Goal: Transaction & Acquisition: Subscribe to service/newsletter

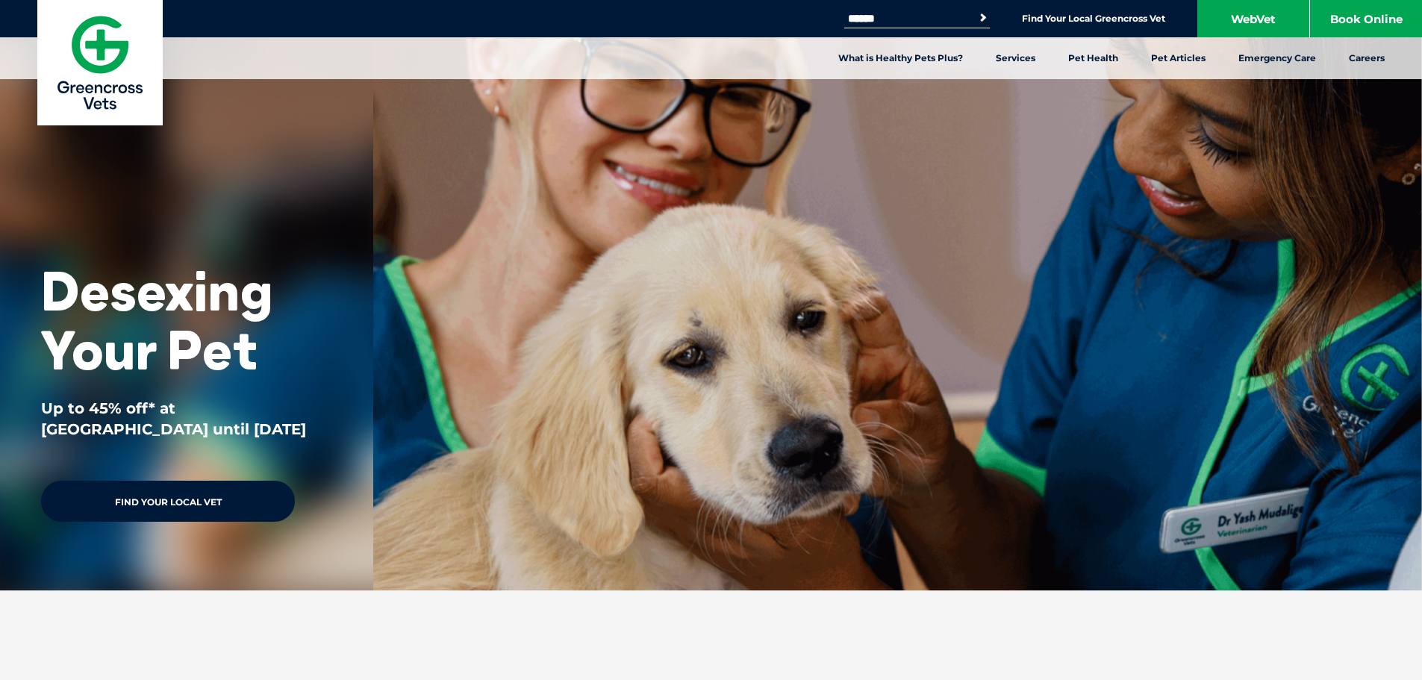
click at [202, 487] on link "Find Your Local Vet" at bounding box center [168, 501] width 254 height 41
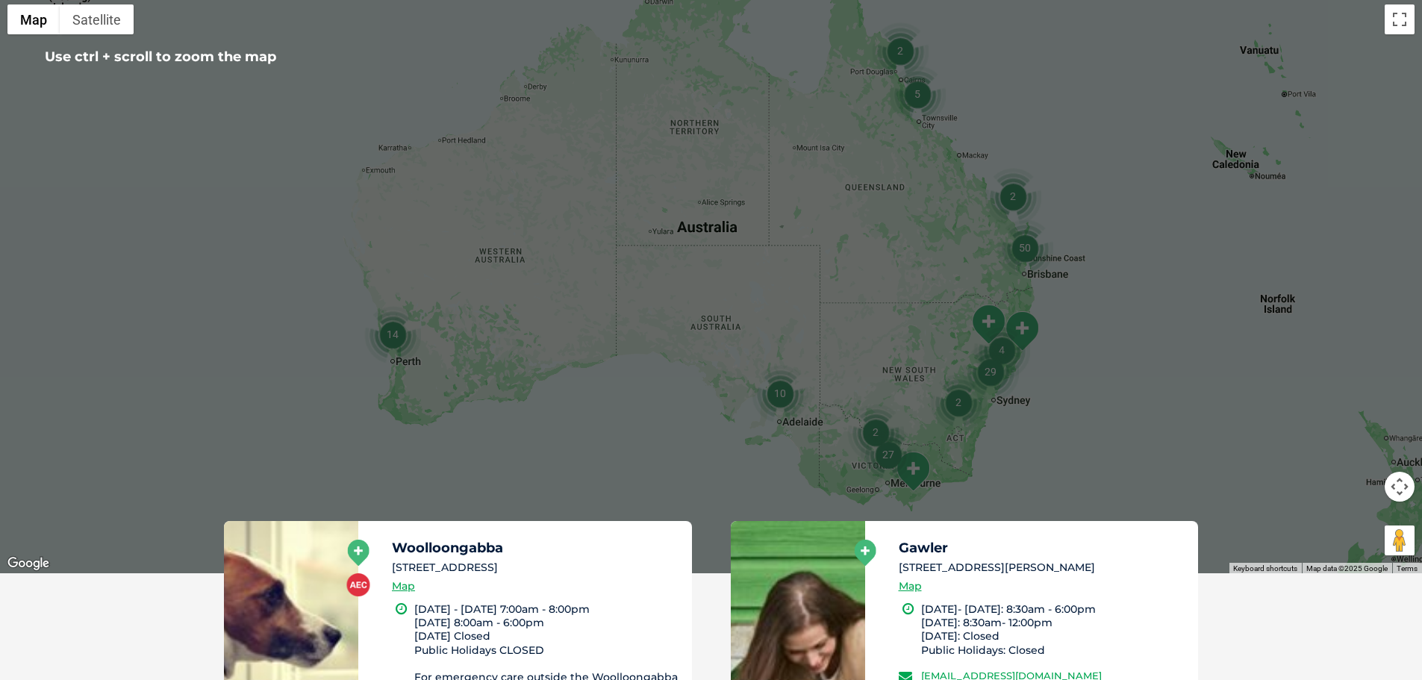
scroll to position [373, 0]
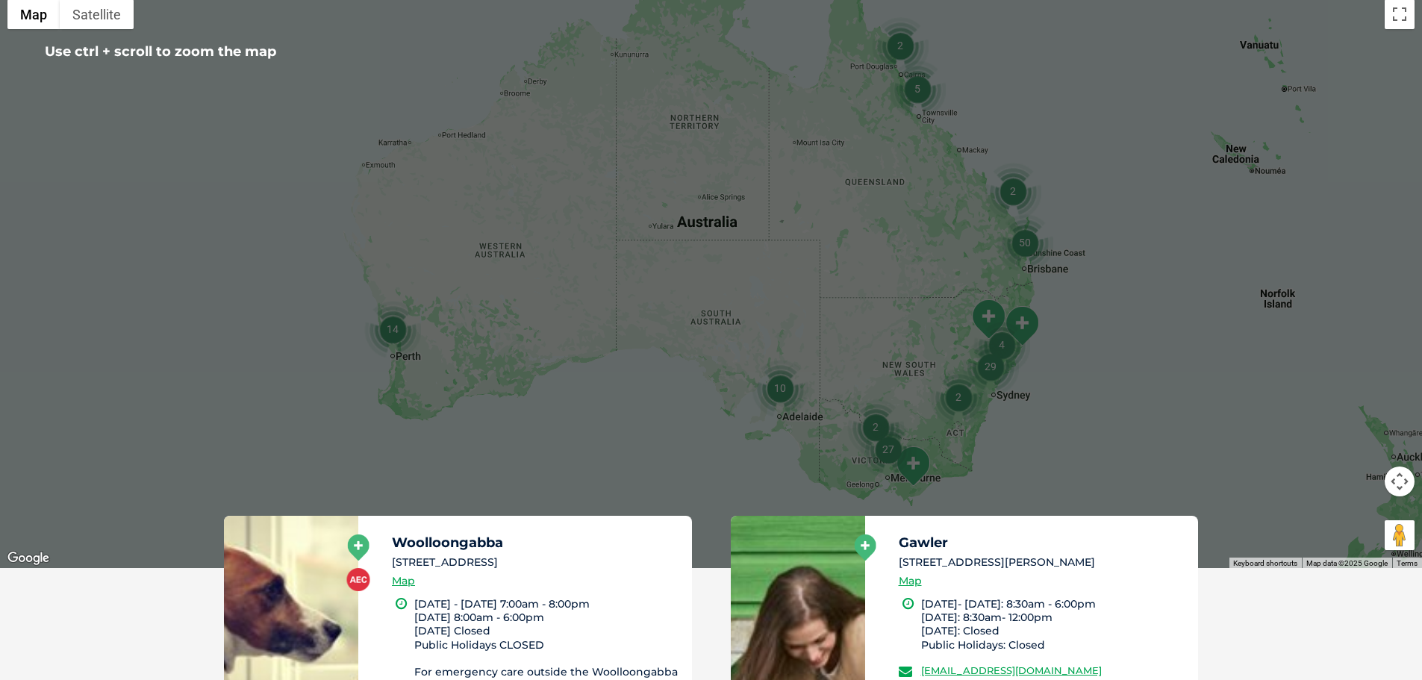
click at [917, 466] on img "Morwell" at bounding box center [912, 466] width 37 height 41
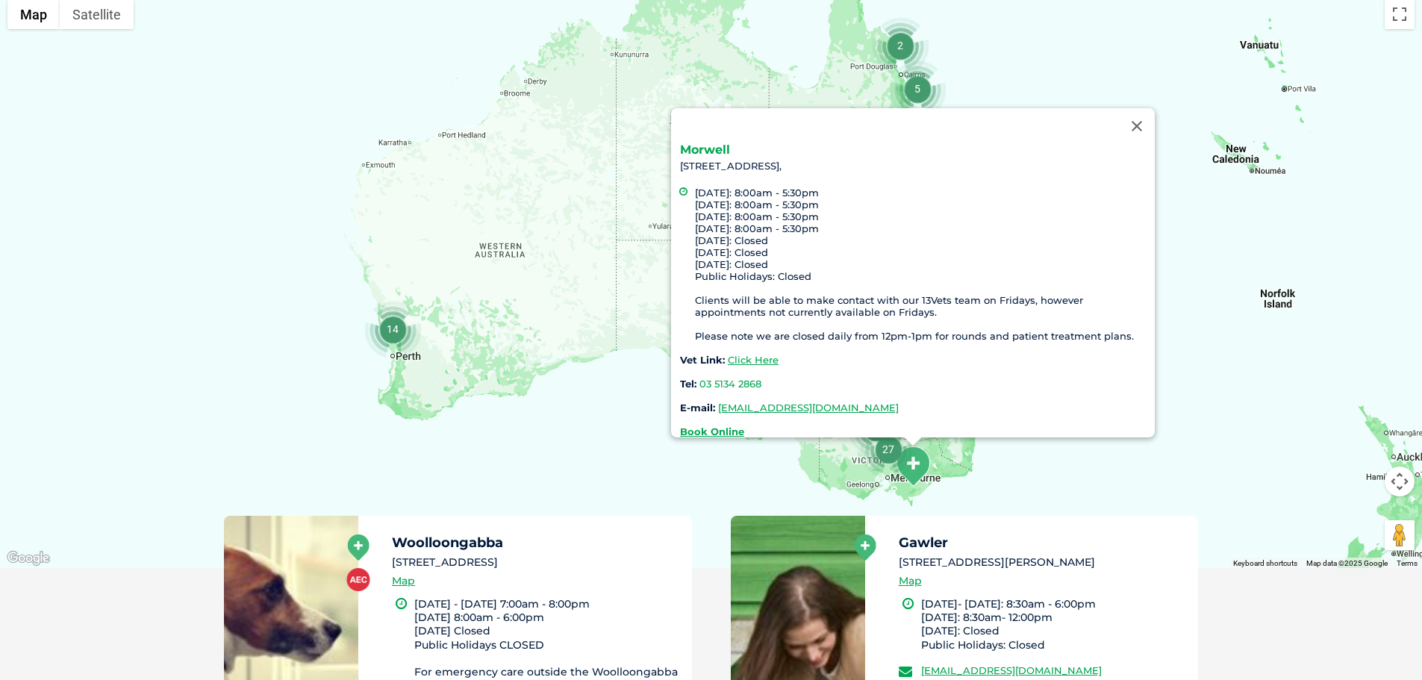
click at [713, 143] on link "Morwell" at bounding box center [705, 150] width 50 height 14
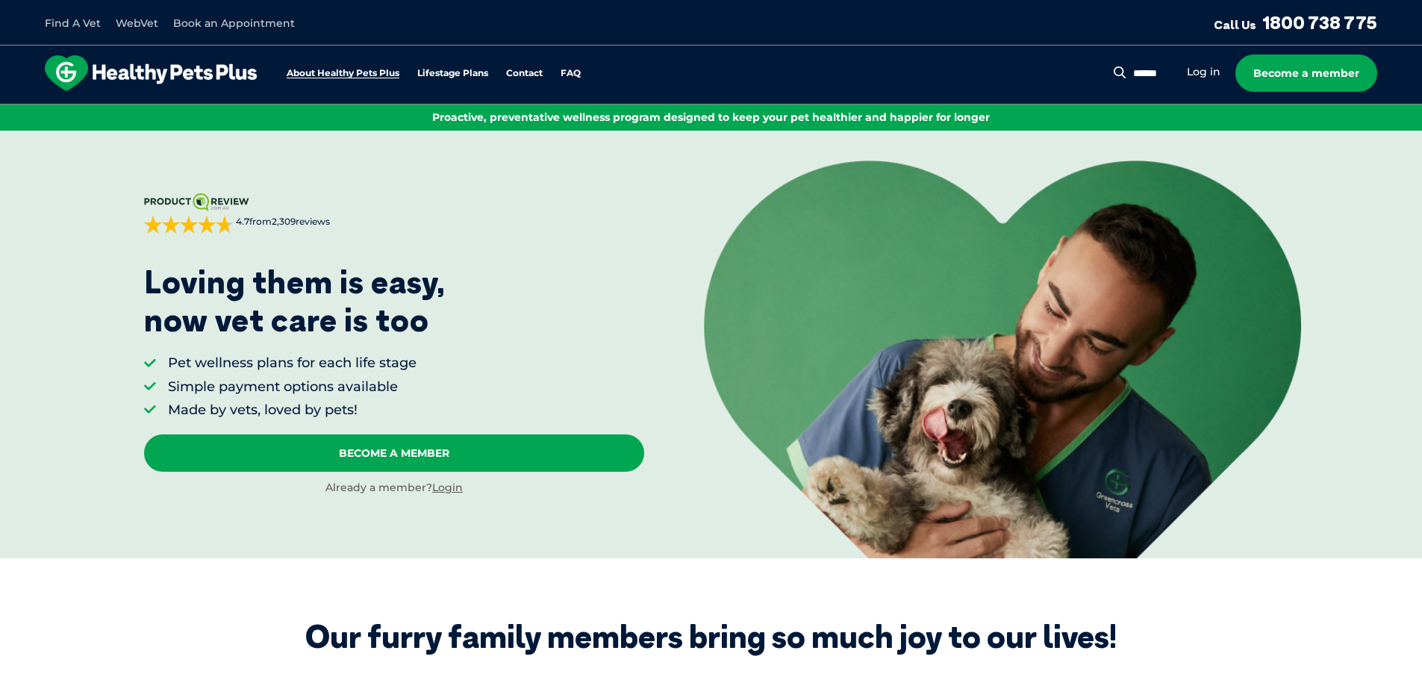
click at [352, 69] on link "About Healthy Pets Plus" at bounding box center [343, 74] width 113 height 10
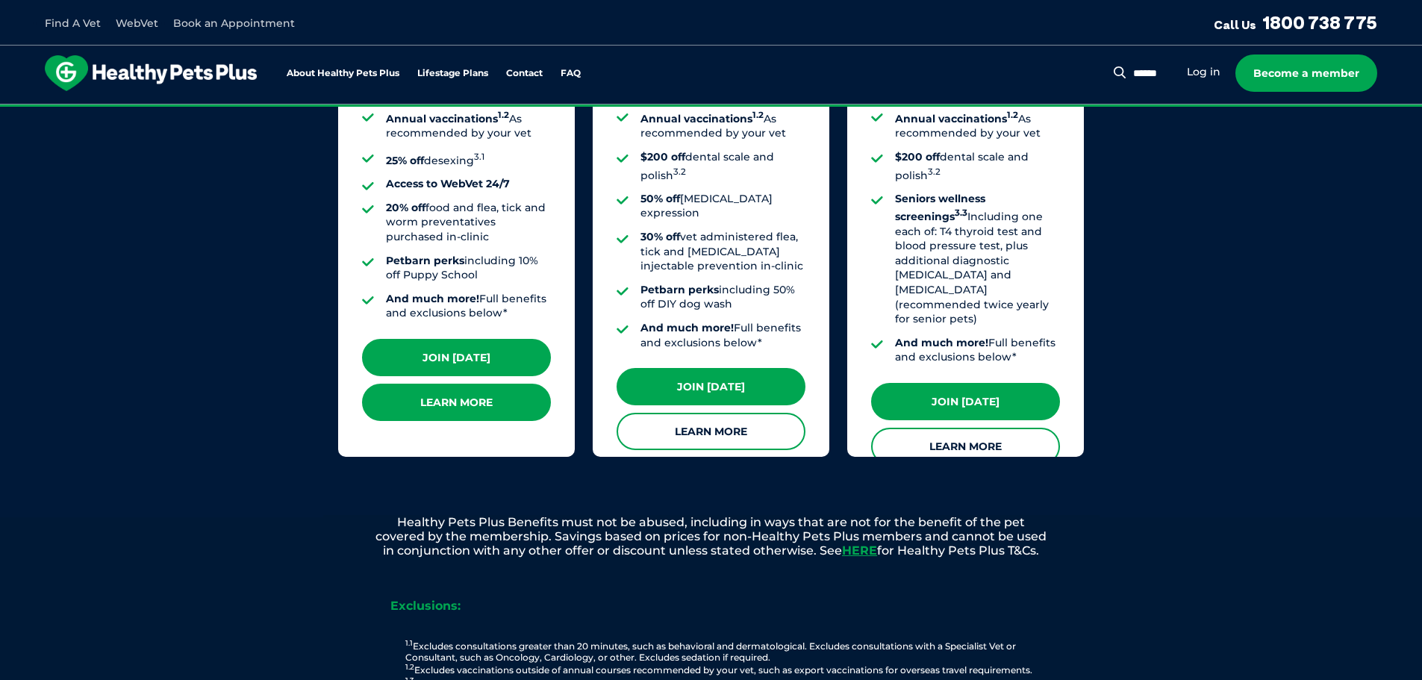
scroll to position [1428, 0]
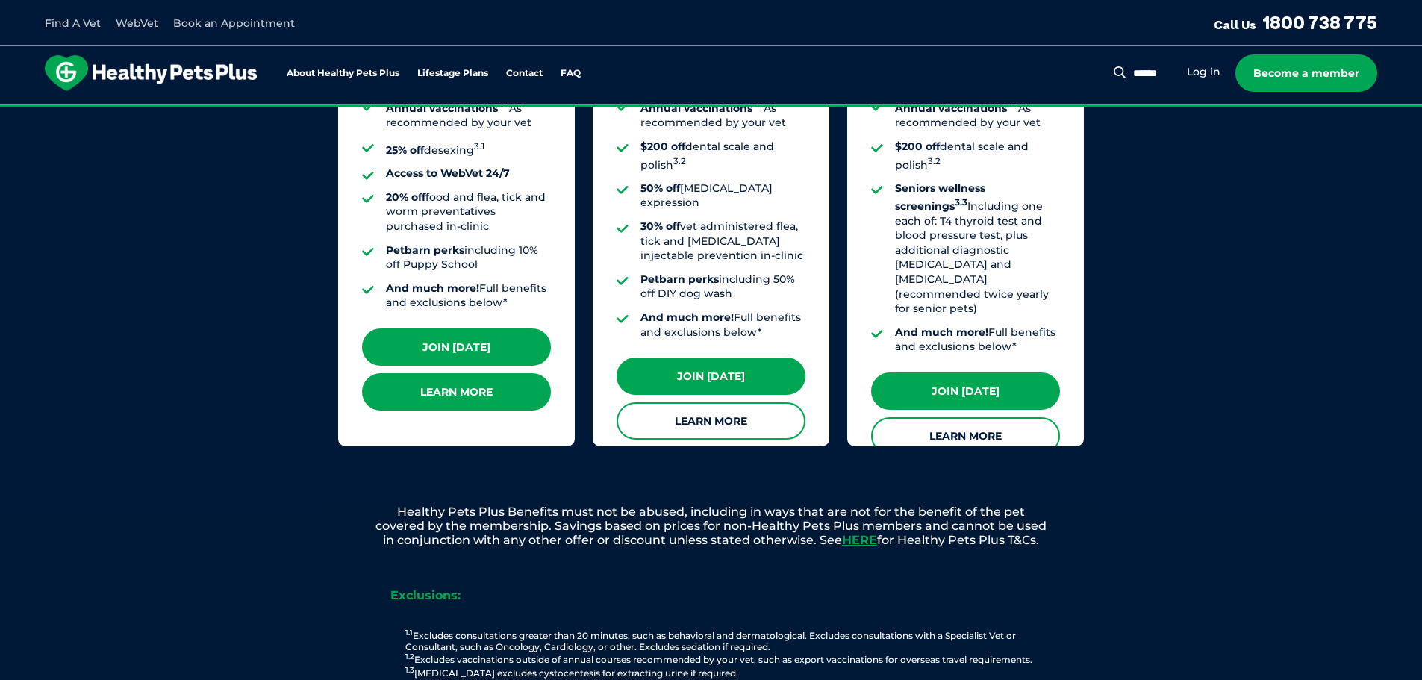
click at [446, 373] on link "Learn More" at bounding box center [456, 391] width 189 height 37
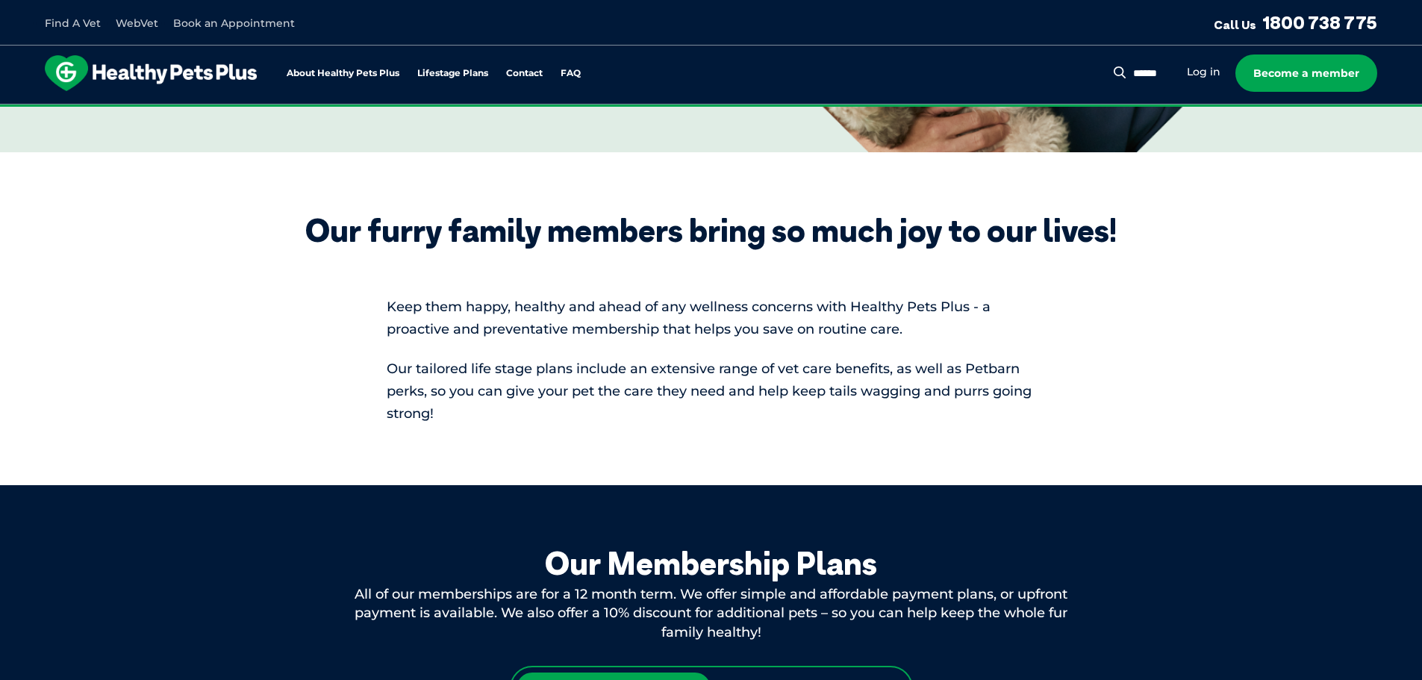
scroll to position [0, 0]
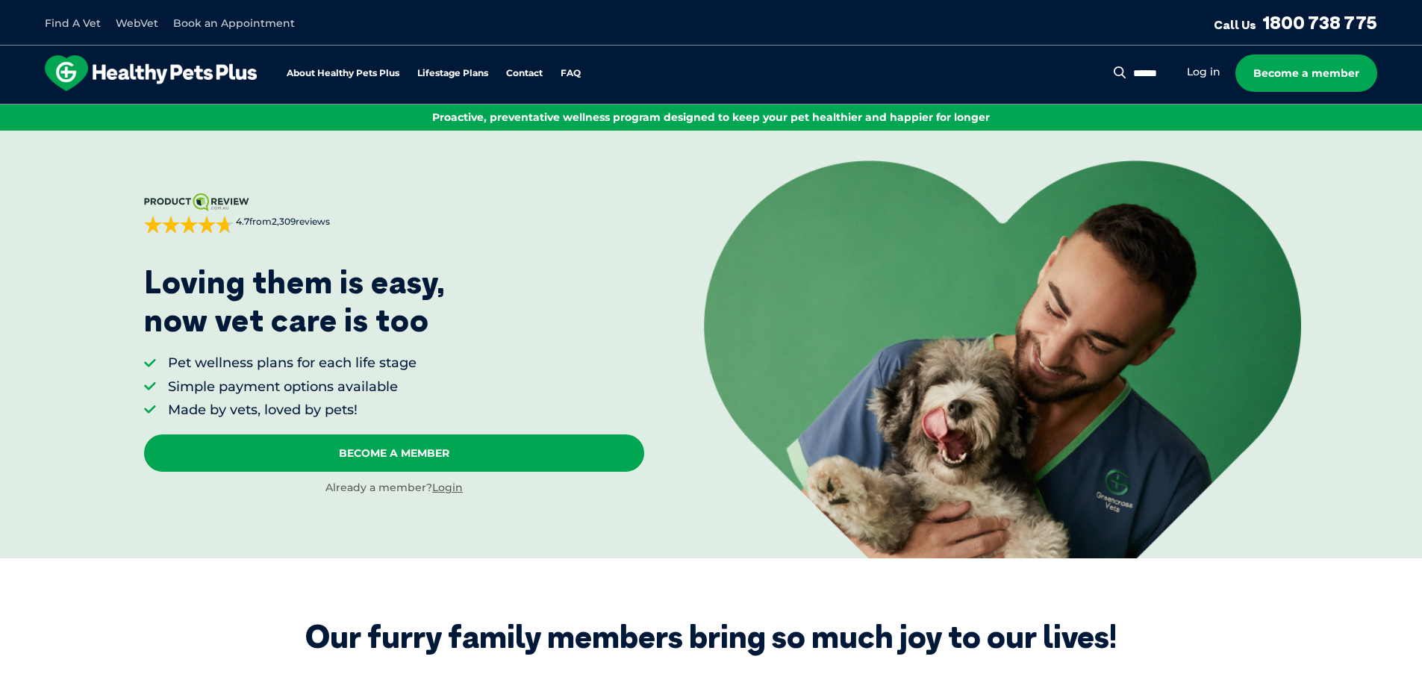
drag, startPoint x: 1252, startPoint y: 235, endPoint x: 1255, endPoint y: 49, distance: 186.6
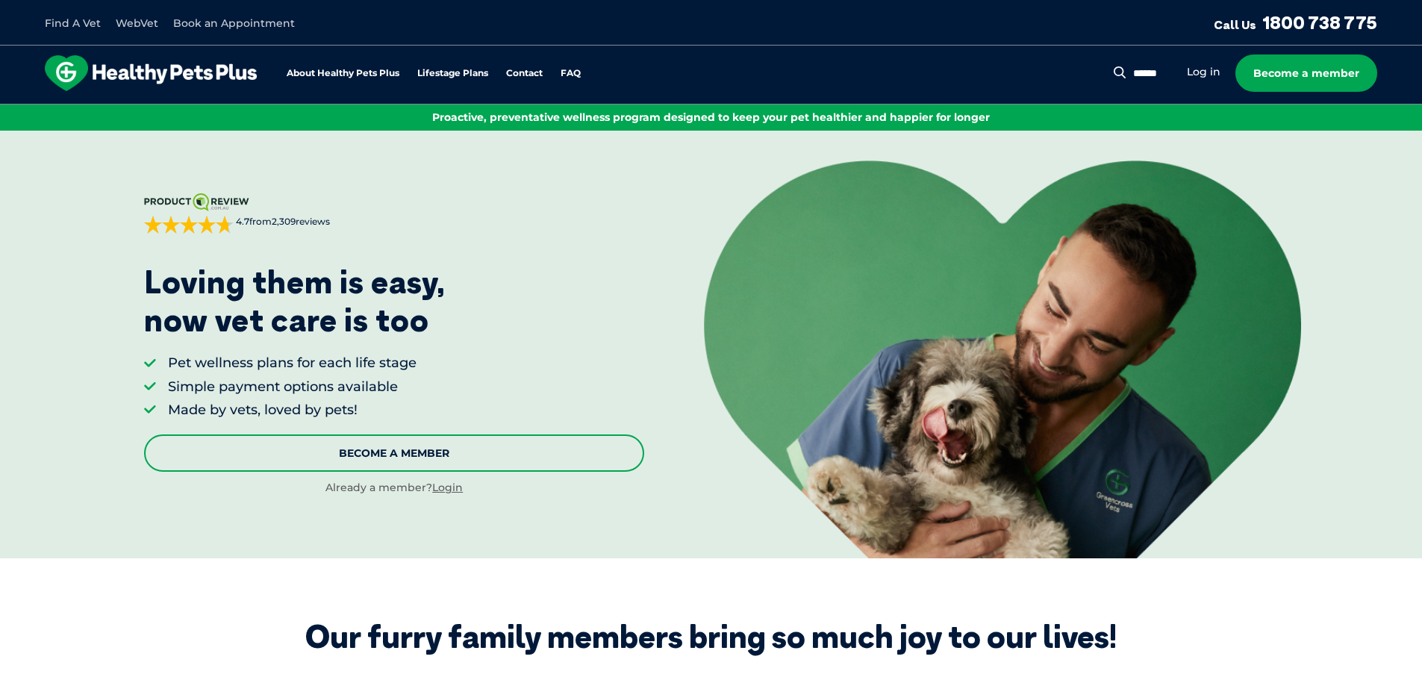
click at [522, 449] on link "Become A Member" at bounding box center [394, 452] width 500 height 37
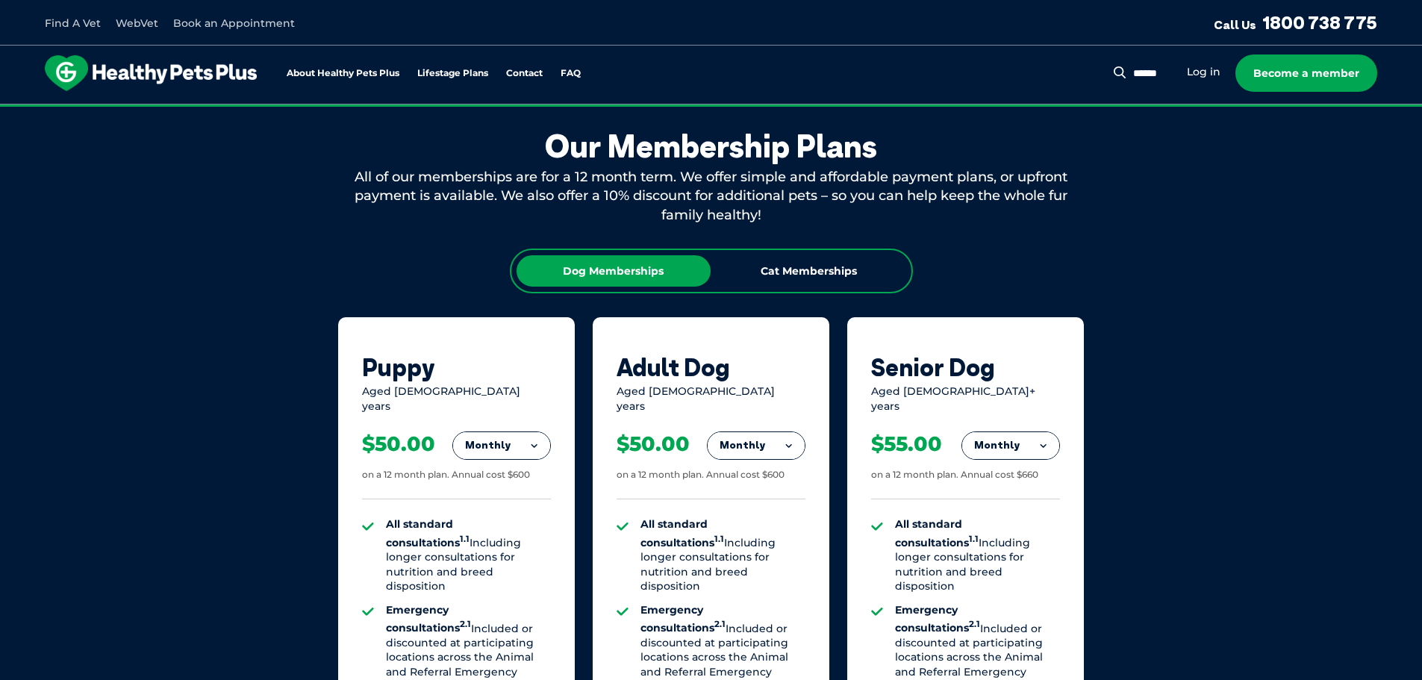
scroll to position [831, 0]
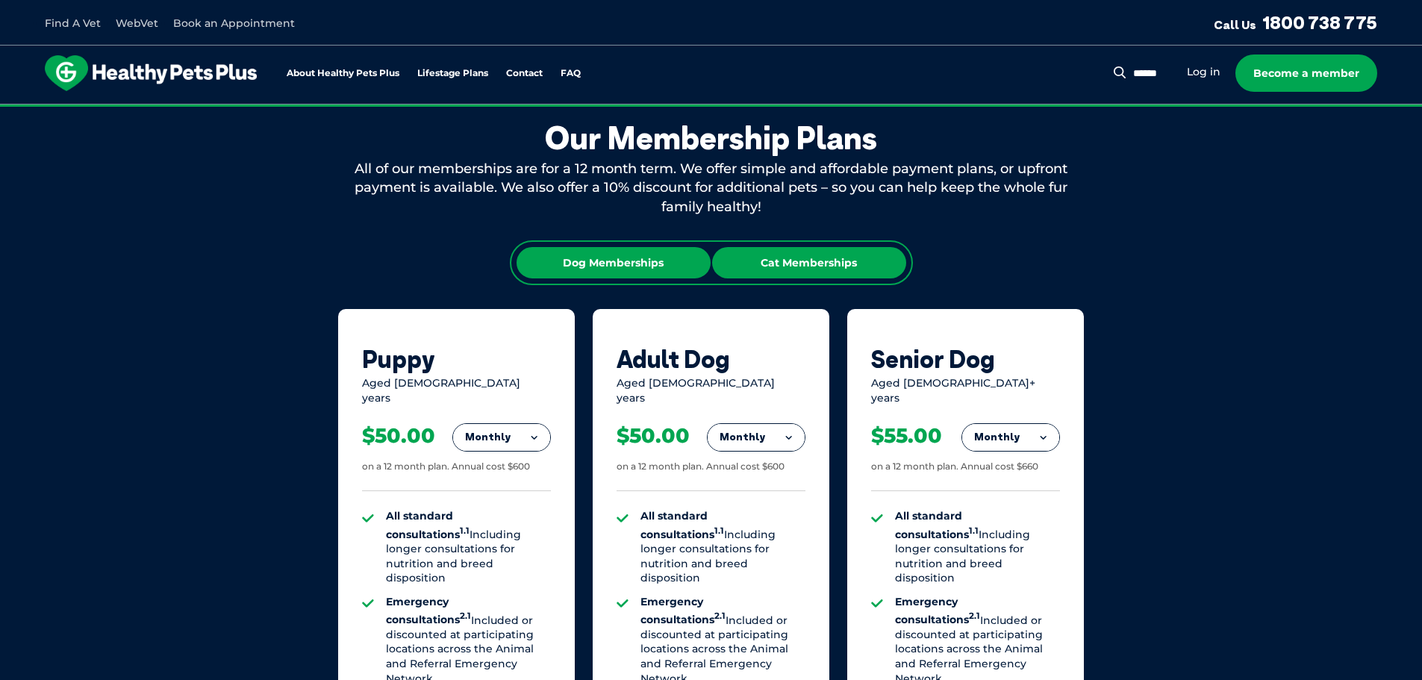
click at [802, 247] on div "Cat Memberships" at bounding box center [809, 262] width 194 height 31
click at [622, 269] on div "Dog Memberships" at bounding box center [613, 262] width 194 height 31
click at [768, 241] on div "Dog Memberships Cat Memberships" at bounding box center [711, 262] width 403 height 45
click at [787, 259] on div "Cat Memberships" at bounding box center [809, 262] width 194 height 31
click at [644, 266] on div "Dog Memberships" at bounding box center [613, 262] width 194 height 31
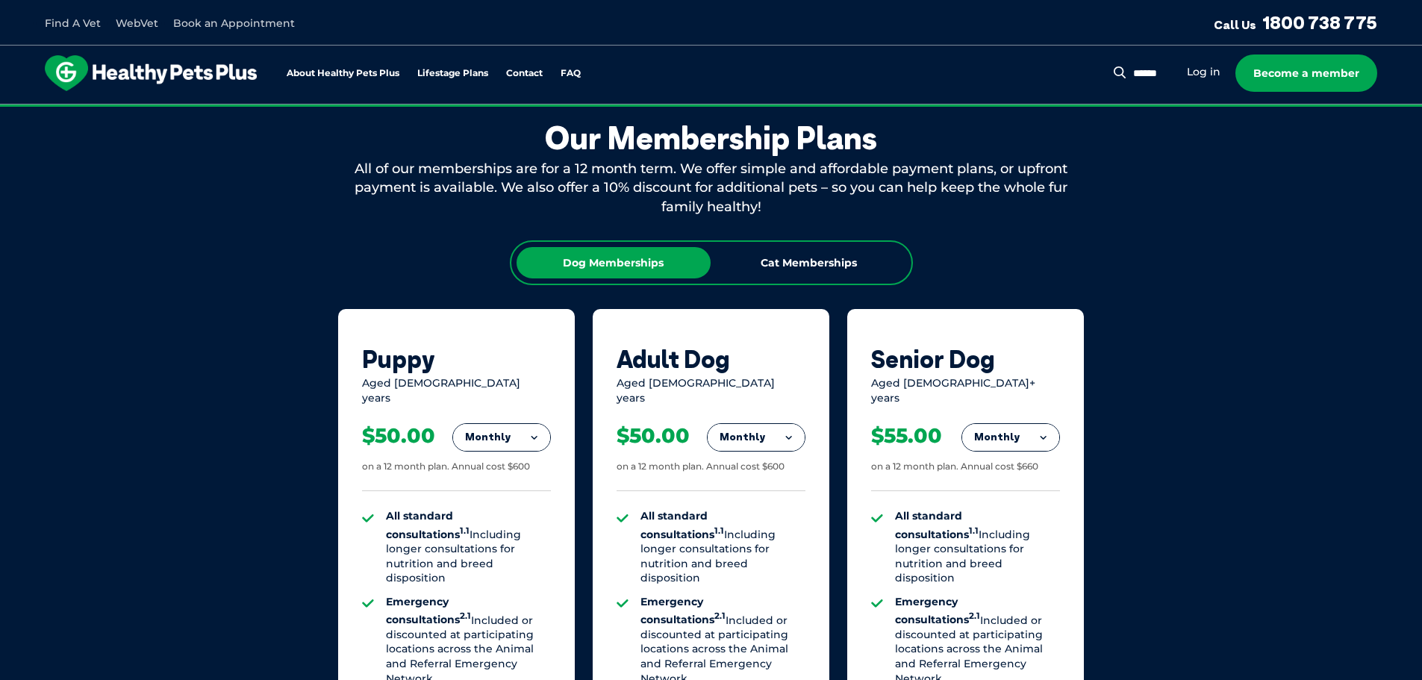
click at [519, 424] on button "Monthly" at bounding box center [501, 437] width 97 height 27
click at [486, 537] on li "Yearly" at bounding box center [501, 539] width 97 height 35
click at [525, 424] on button "Yearly" at bounding box center [501, 437] width 97 height 27
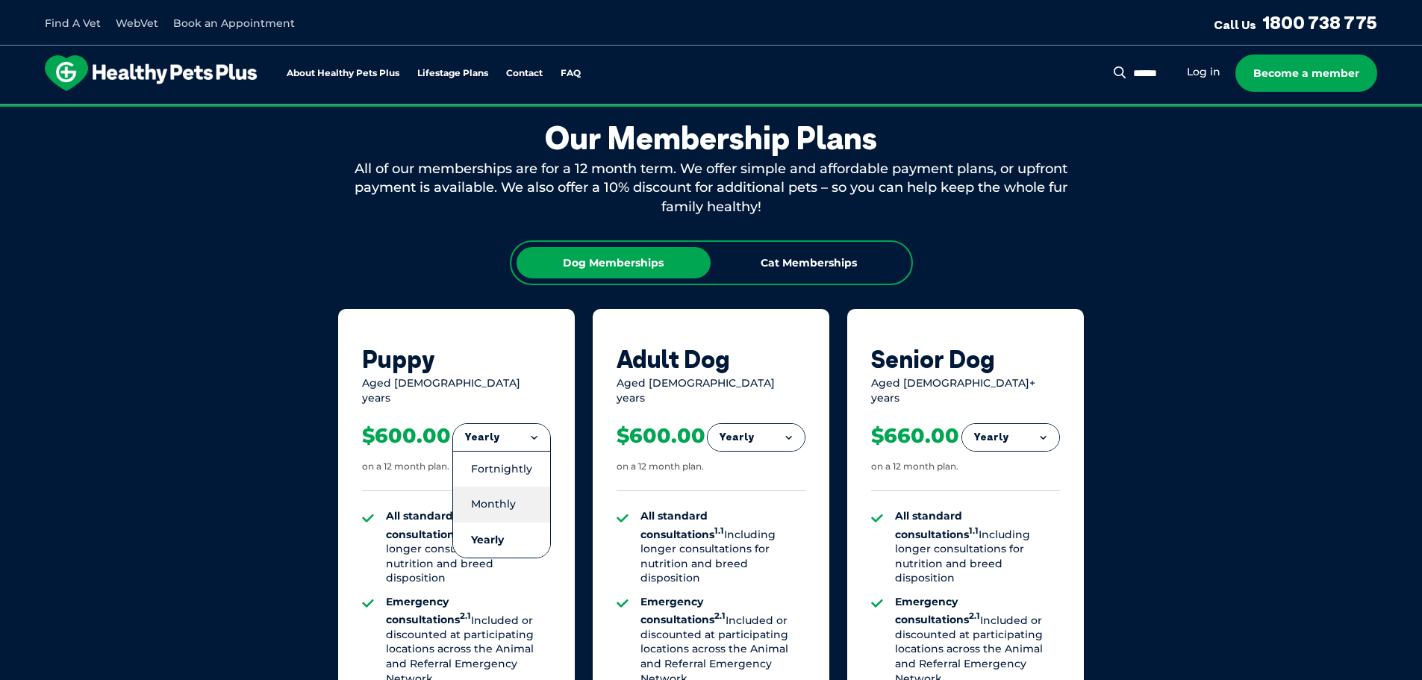
click at [492, 499] on li "Monthly" at bounding box center [501, 504] width 97 height 35
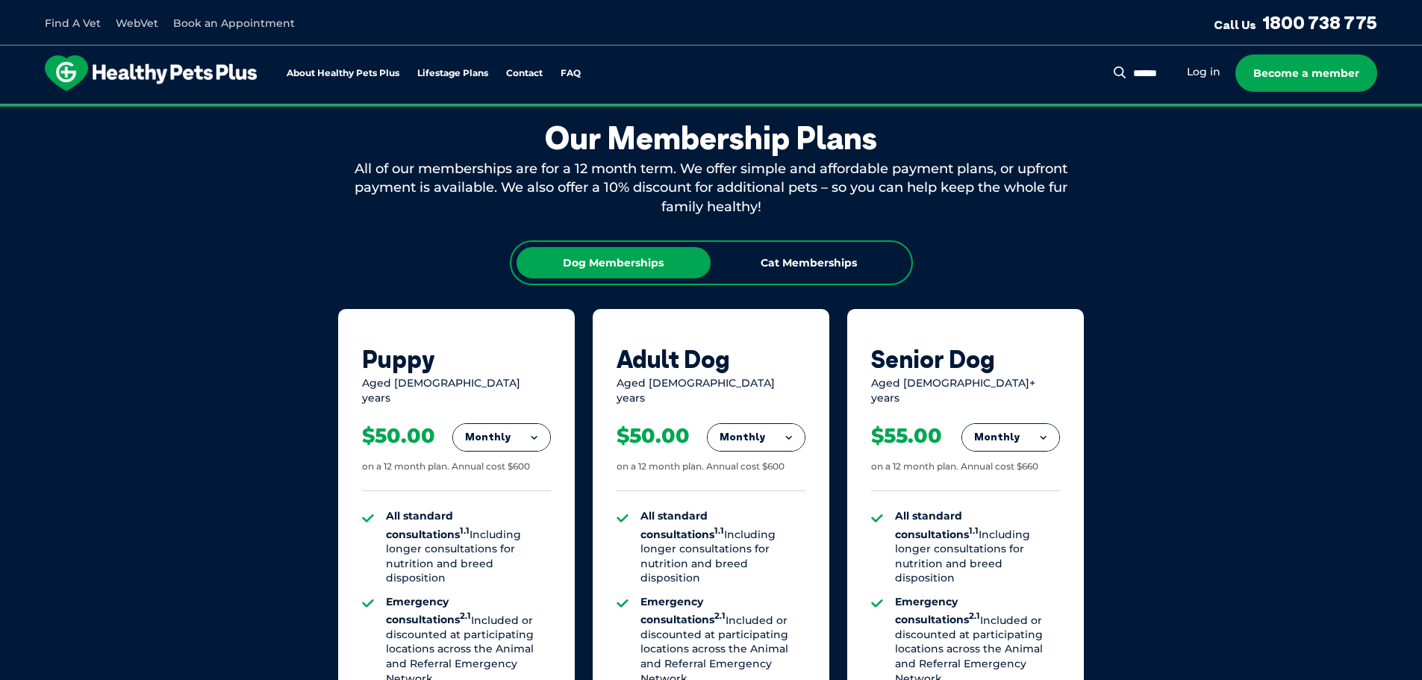
click at [496, 426] on button "Monthly" at bounding box center [501, 437] width 97 height 27
click at [498, 468] on li "Fortnightly" at bounding box center [501, 469] width 97 height 36
click at [507, 426] on button "Fortnightly" at bounding box center [497, 437] width 105 height 27
click at [505, 496] on li "Monthly" at bounding box center [497, 504] width 105 height 35
click at [508, 424] on button "Monthly" at bounding box center [501, 437] width 97 height 27
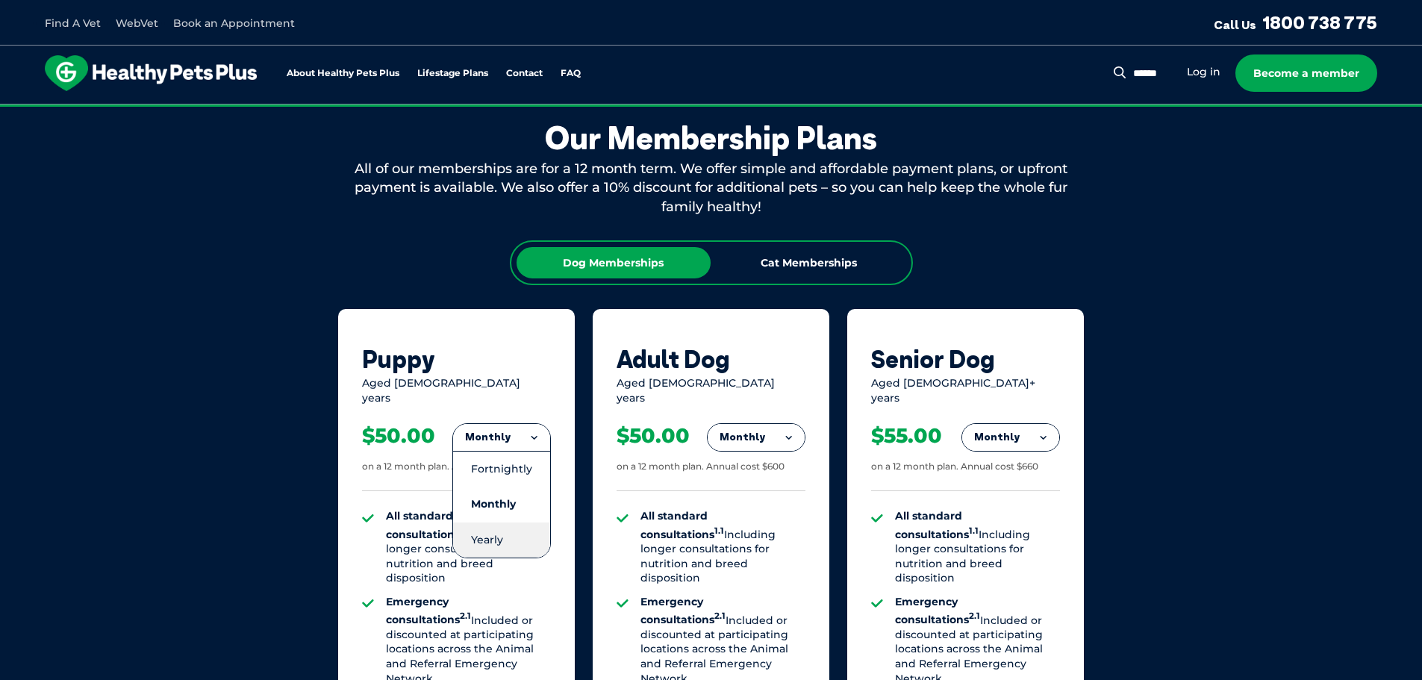
click at [498, 532] on li "Yearly" at bounding box center [501, 539] width 97 height 35
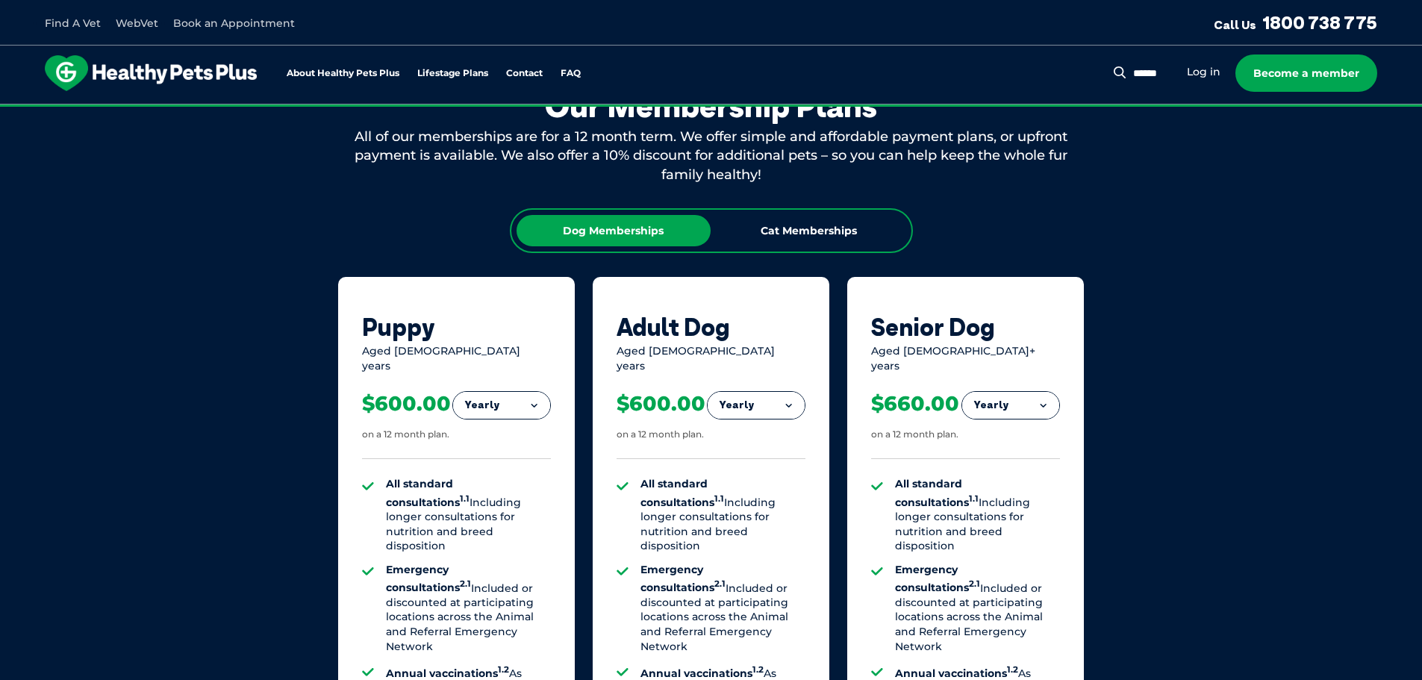
scroll to position [906, 0]
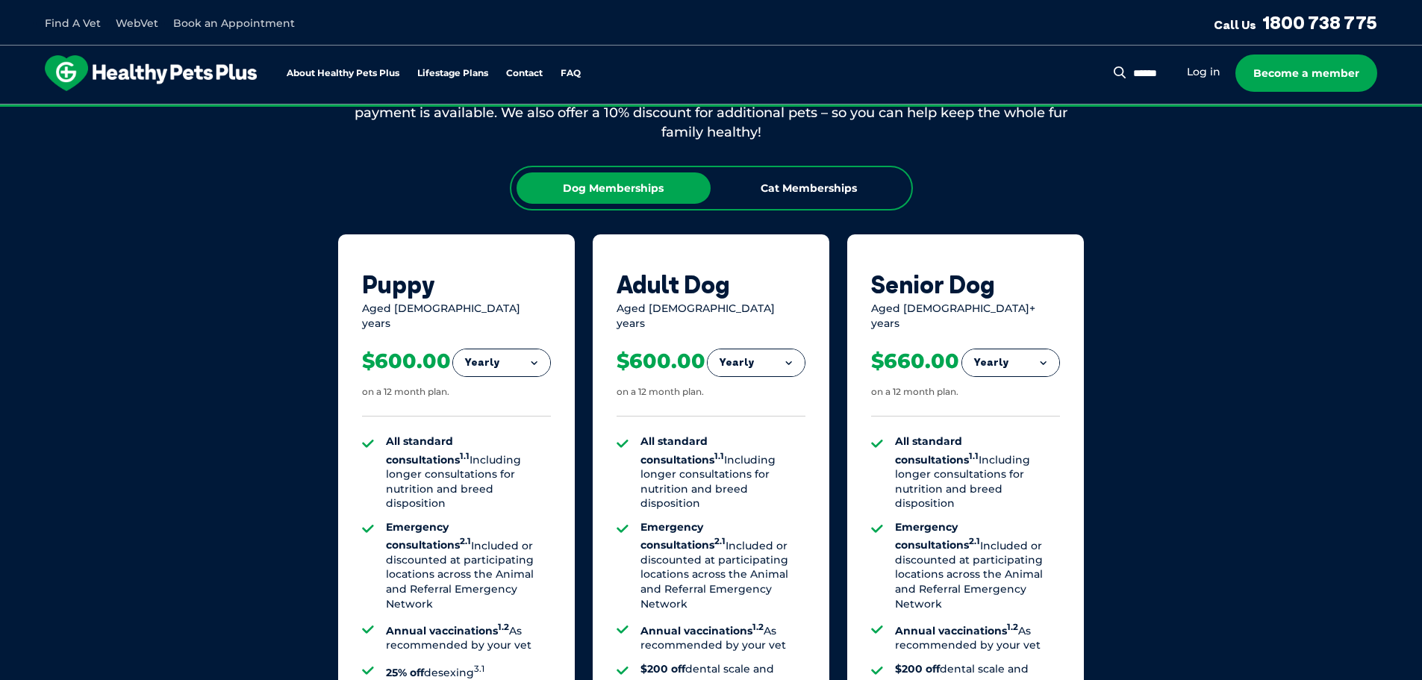
click at [507, 331] on div "$600.00 on a 12 month plan." at bounding box center [456, 374] width 189 height 86
click at [508, 334] on div "$600.00 on a 12 month plan." at bounding box center [456, 374] width 189 height 86
click at [523, 334] on div "$600.00 on a 12 month plan." at bounding box center [456, 374] width 189 height 86
click at [525, 349] on button "Yearly" at bounding box center [501, 362] width 97 height 27
click at [507, 419] on li "Monthly" at bounding box center [501, 429] width 97 height 35
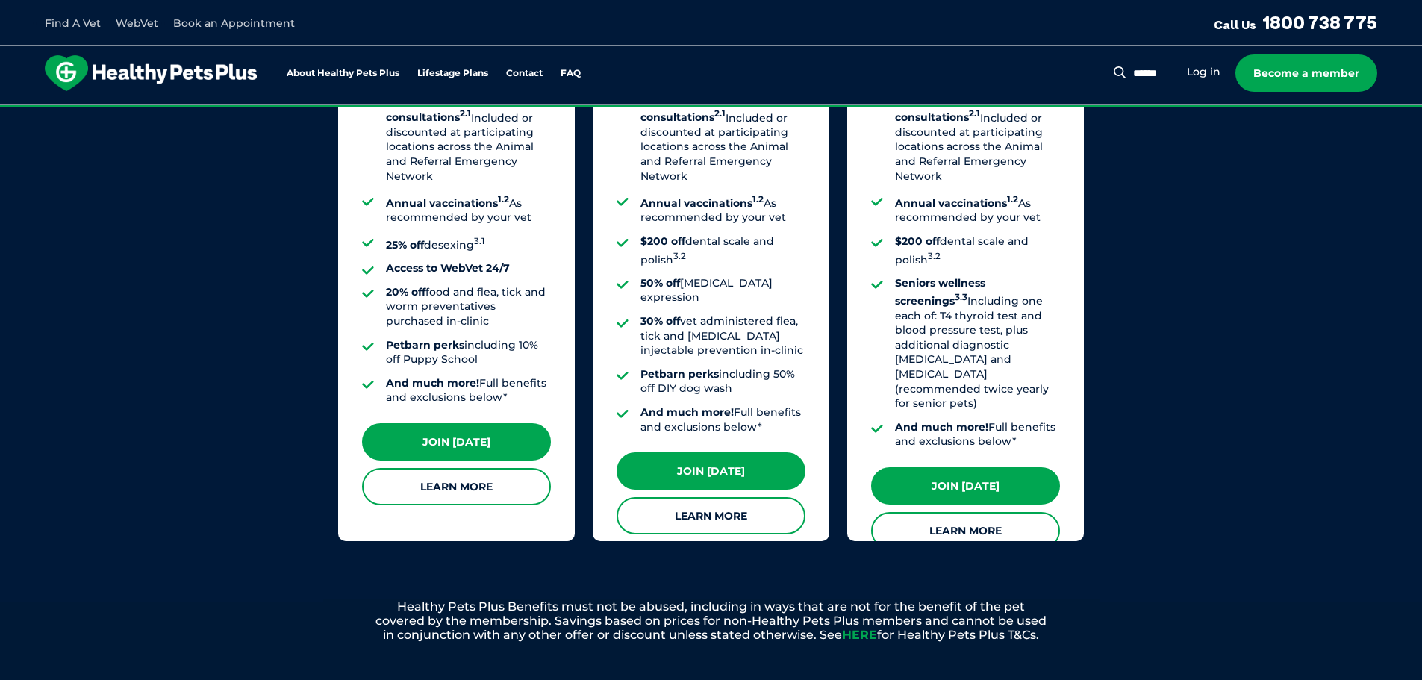
scroll to position [1354, 0]
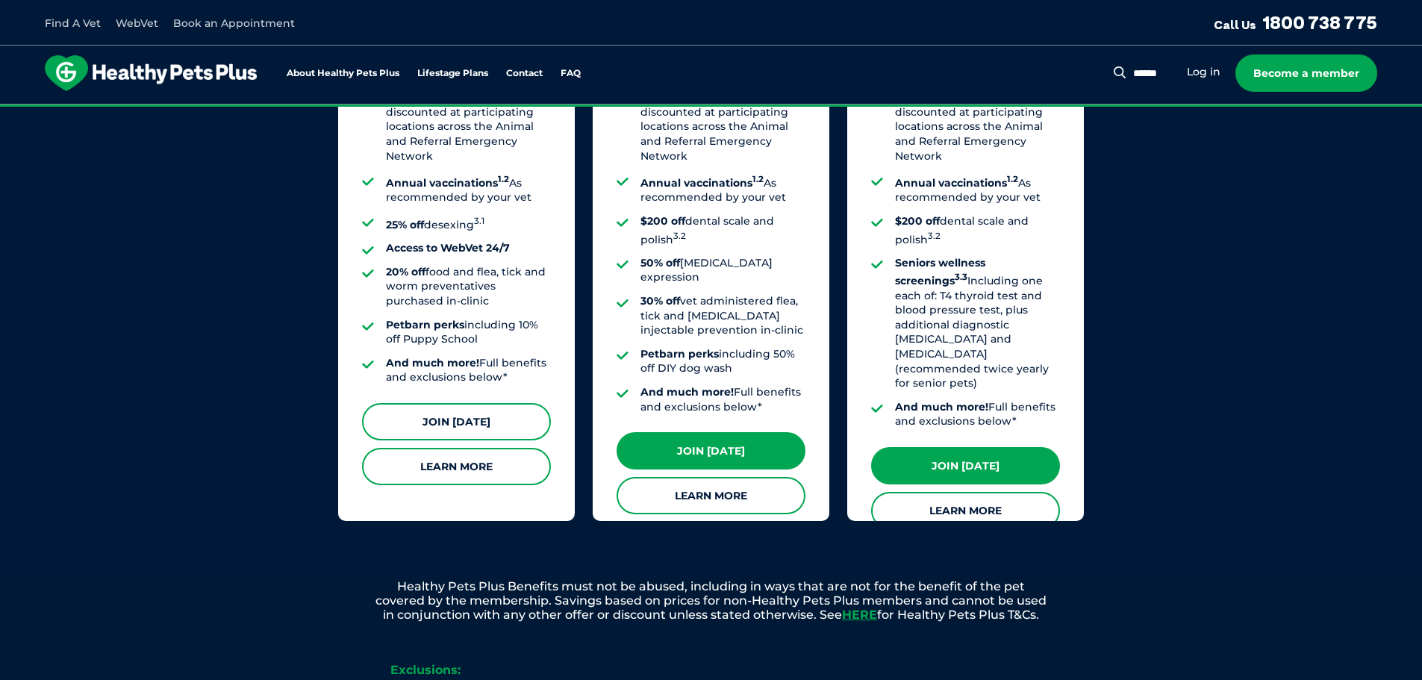
click at [481, 414] on link "Join [DATE]" at bounding box center [456, 421] width 189 height 37
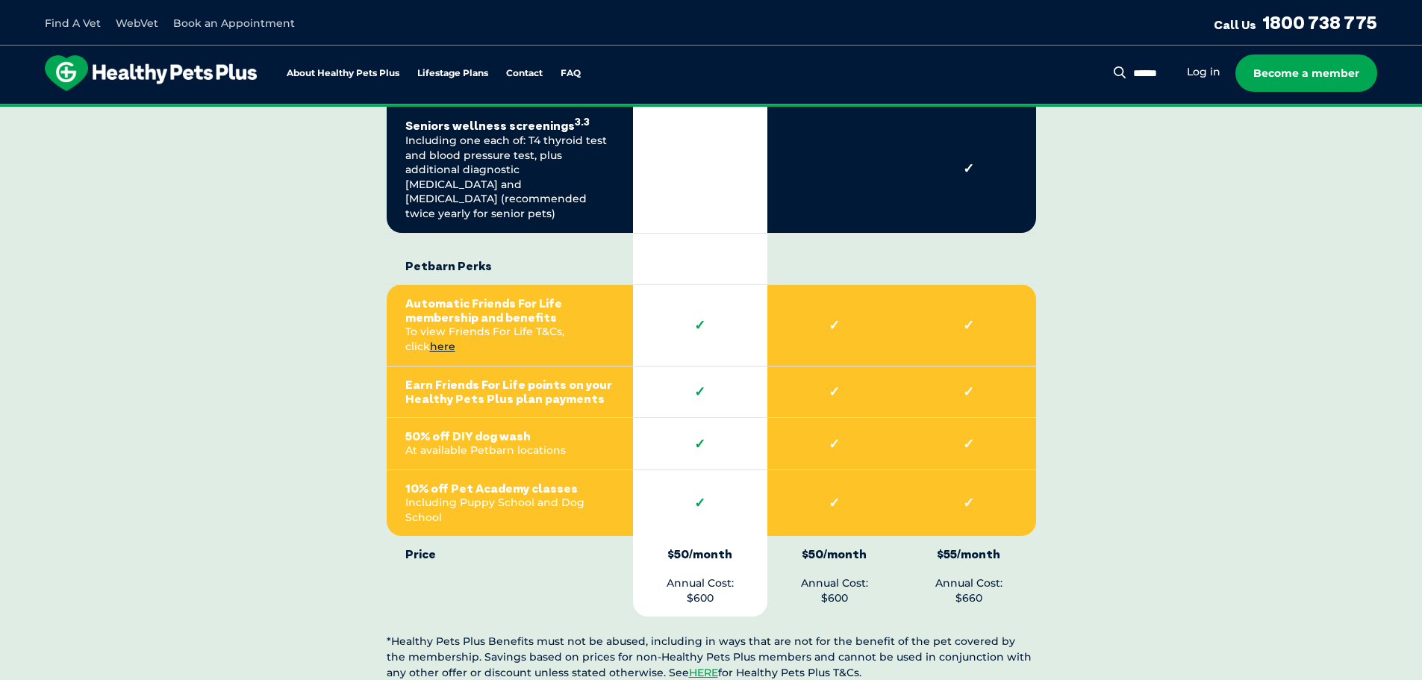
scroll to position [3209, 0]
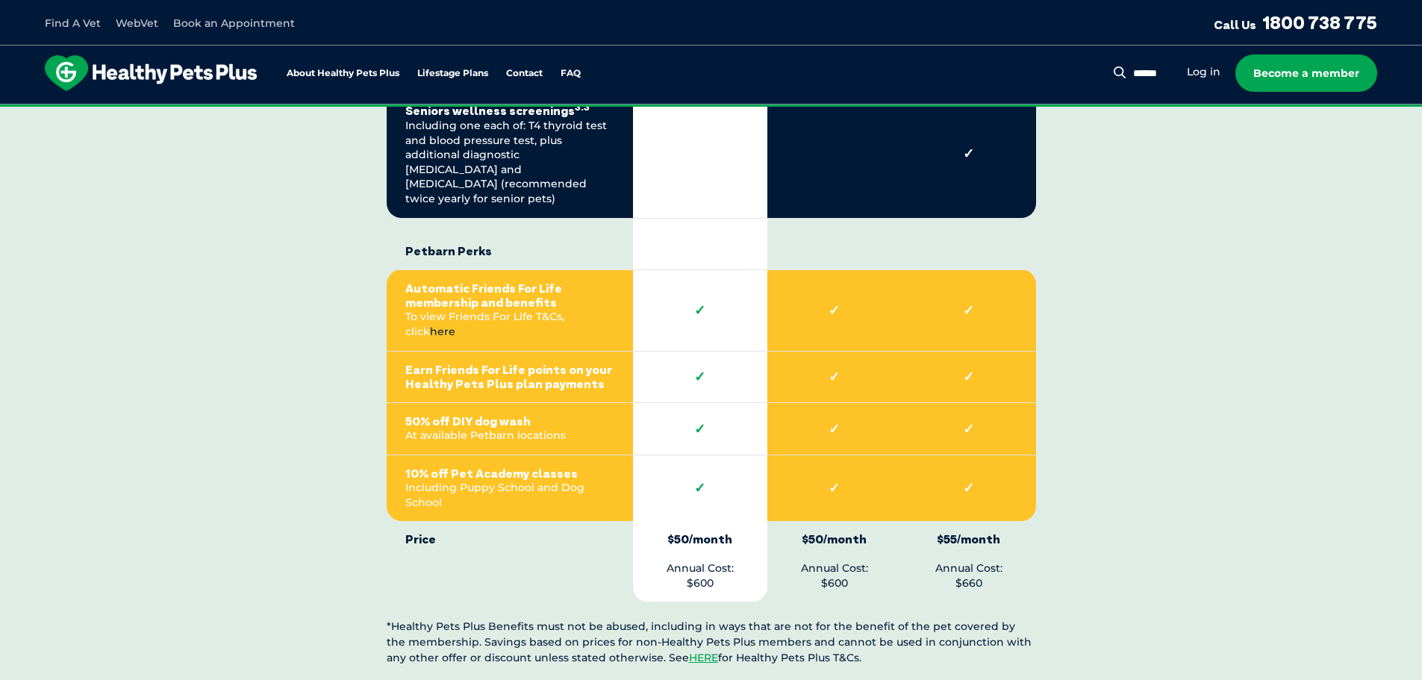
click at [455, 325] on link "here" at bounding box center [442, 331] width 25 height 13
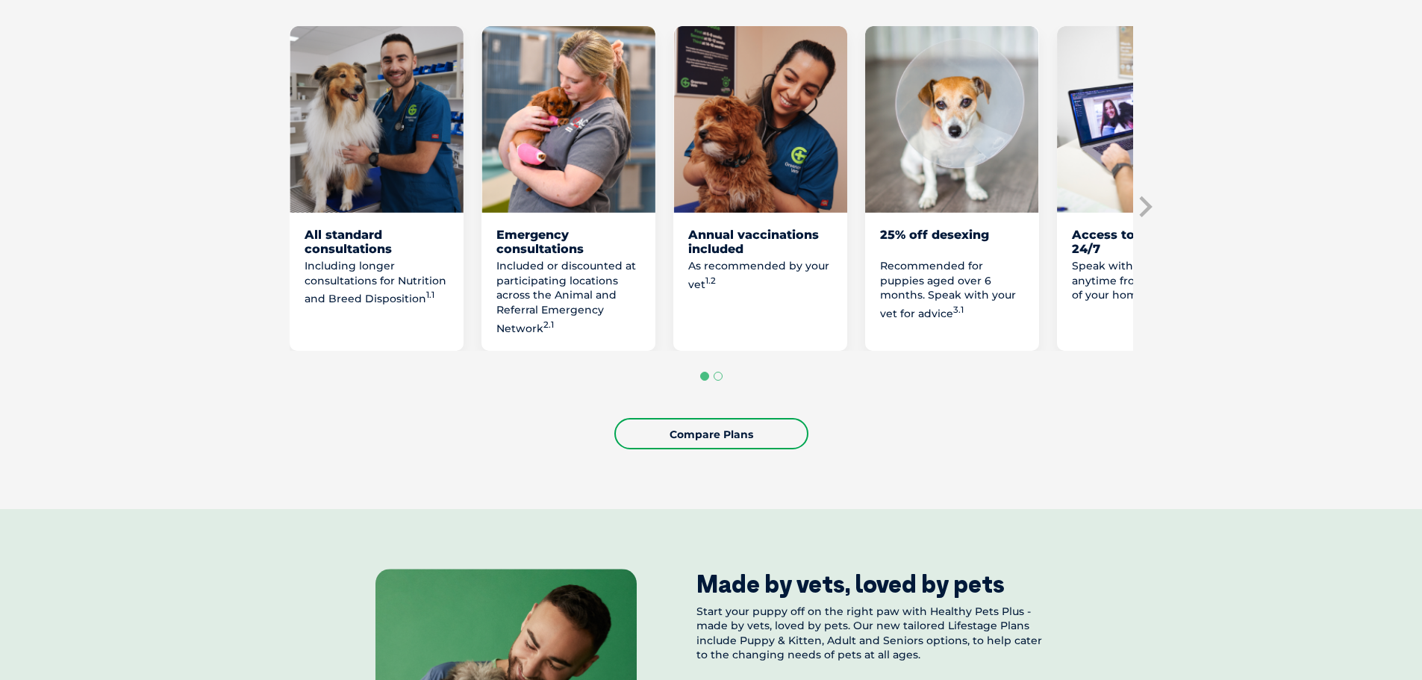
scroll to position [0, 0]
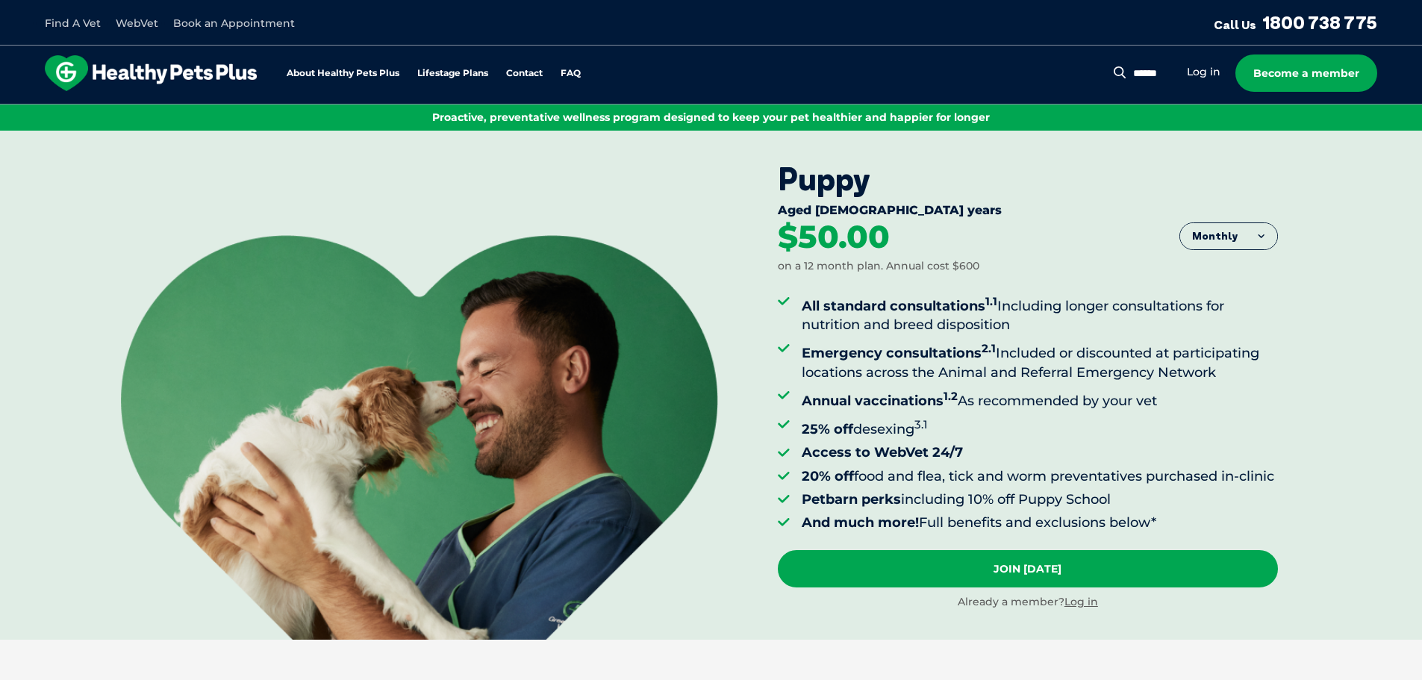
drag, startPoint x: 1199, startPoint y: 453, endPoint x: 1174, endPoint y: 104, distance: 350.2
